Goal: Task Accomplishment & Management: Manage account settings

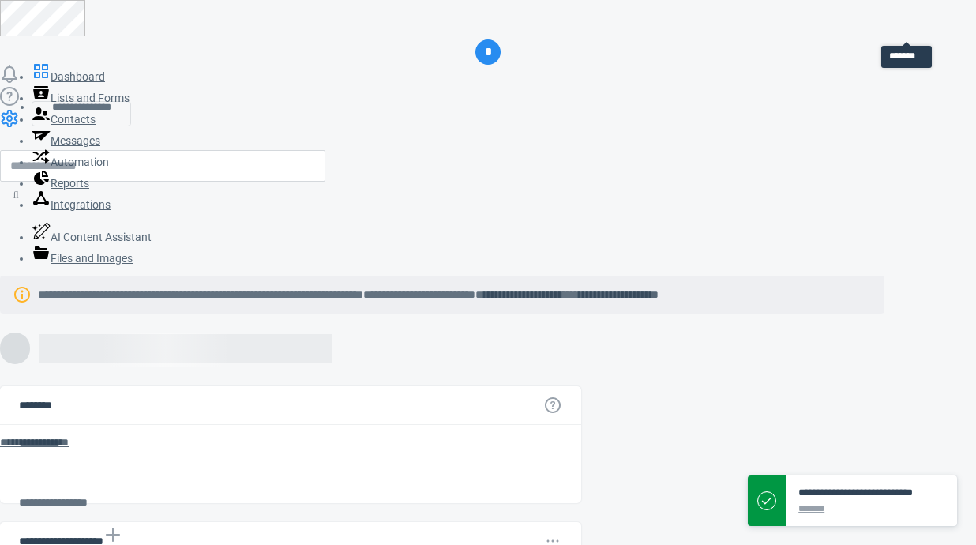
click at [19, 109] on icon at bounding box center [9, 118] width 19 height 19
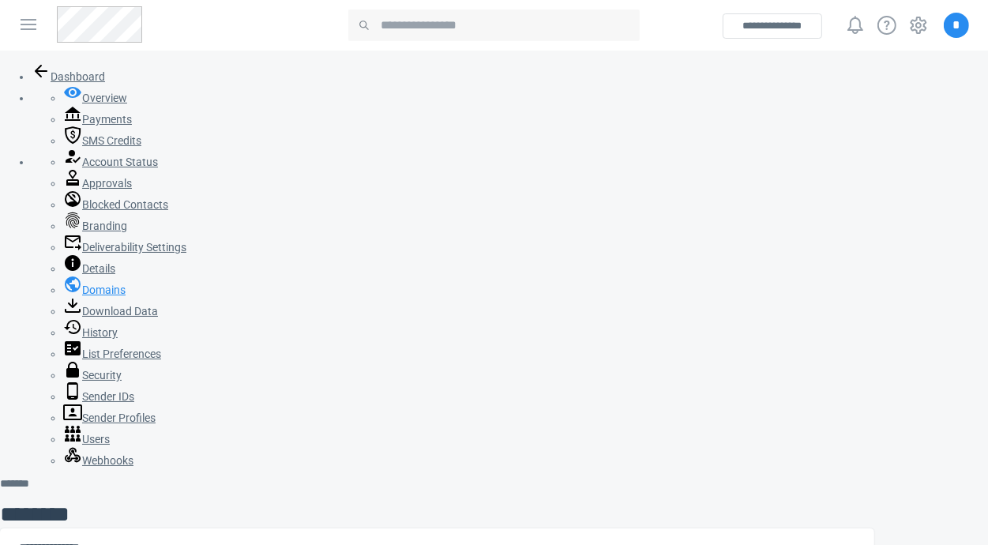
click at [63, 294] on icon at bounding box center [72, 284] width 19 height 19
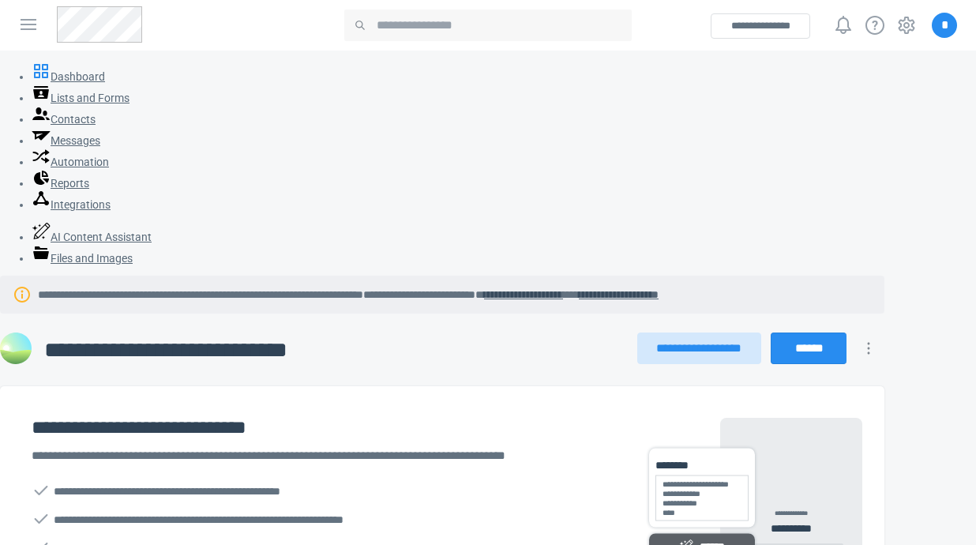
click at [949, 26] on span "*" at bounding box center [944, 25] width 25 height 25
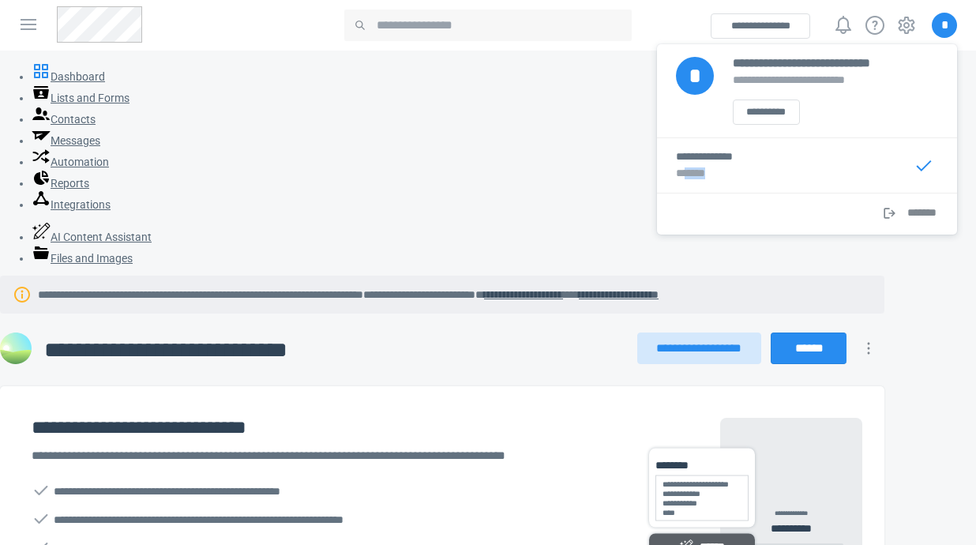
drag, startPoint x: 745, startPoint y: 177, endPoint x: 684, endPoint y: 178, distance: 61.6
click at [684, 178] on div "* ******" at bounding box center [807, 173] width 262 height 13
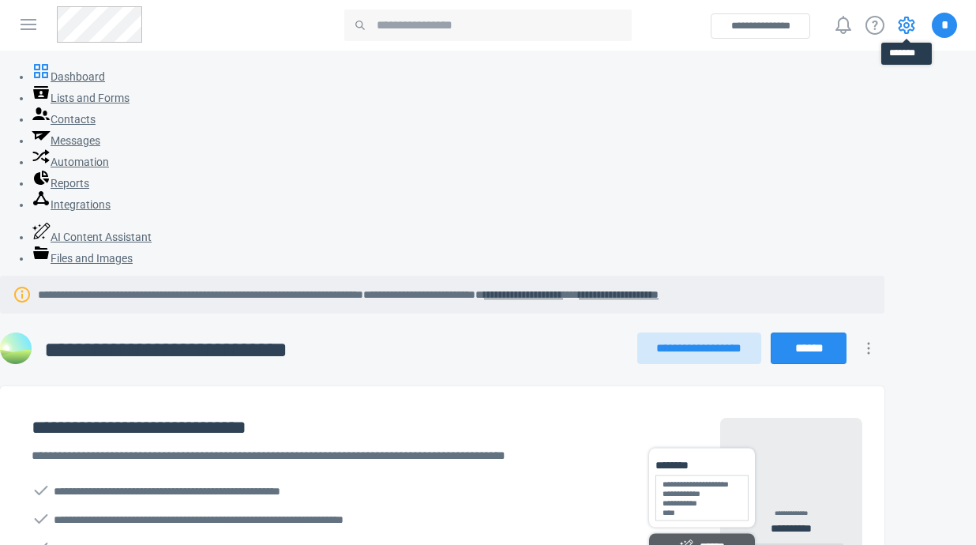
click at [903, 28] on icon at bounding box center [906, 25] width 19 height 19
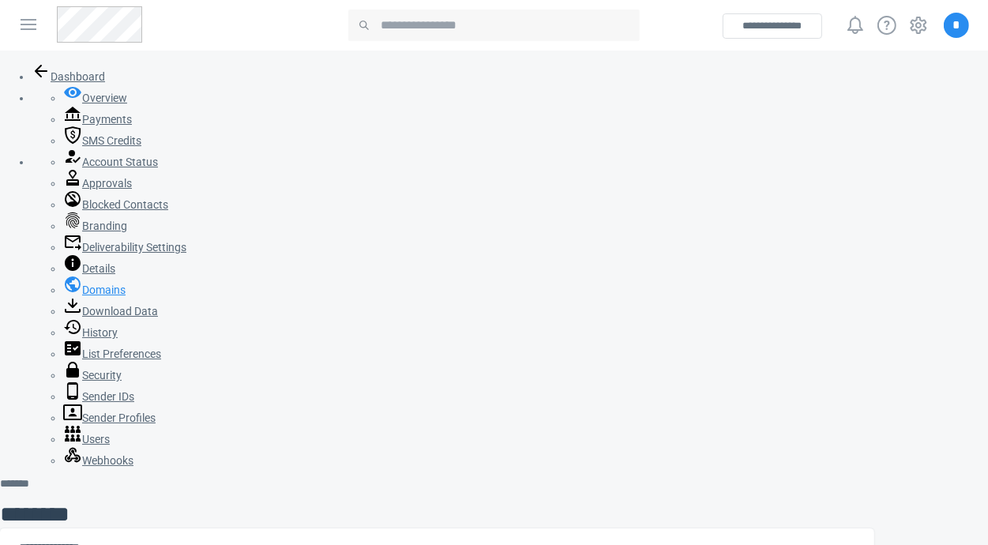
click at [63, 296] on link "Domains" at bounding box center [94, 289] width 62 height 13
